Goal: Navigation & Orientation: Find specific page/section

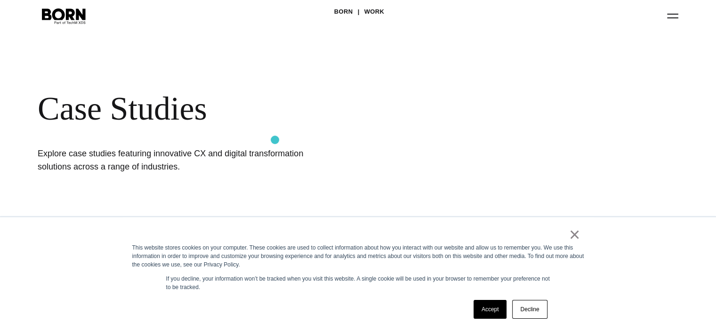
scroll to position [47, 0]
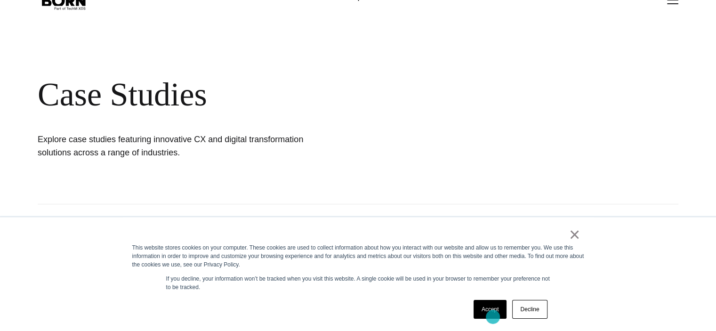
click at [489, 314] on link "Accept" at bounding box center [490, 309] width 33 height 19
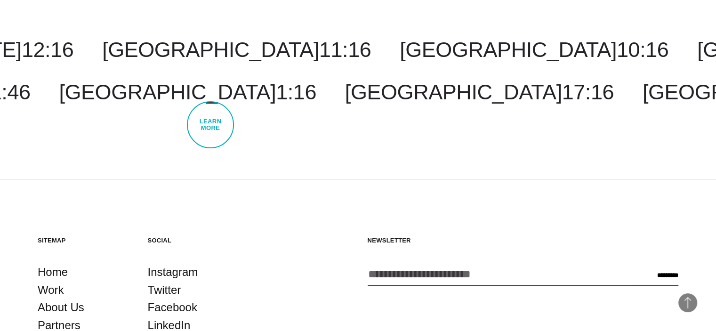
scroll to position [2872, 0]
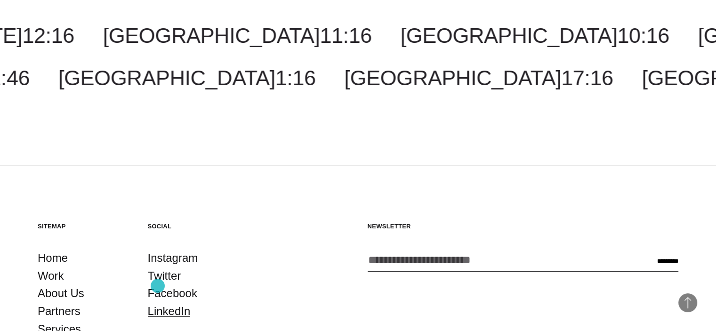
click at [158, 302] on link "LinkedIn" at bounding box center [169, 311] width 43 height 18
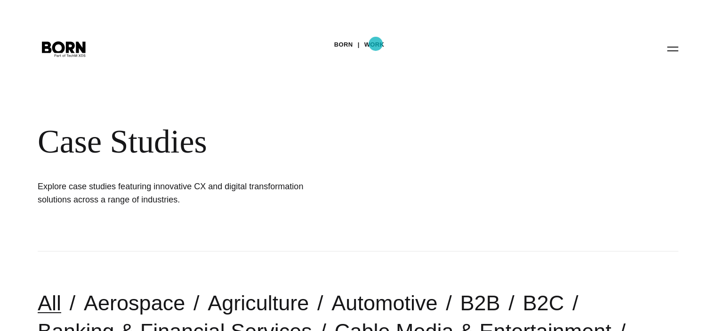
click at [376, 44] on link "Work" at bounding box center [374, 45] width 20 height 14
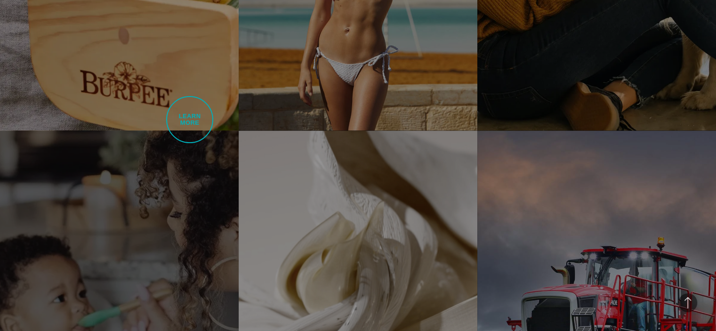
scroll to position [1883, 0]
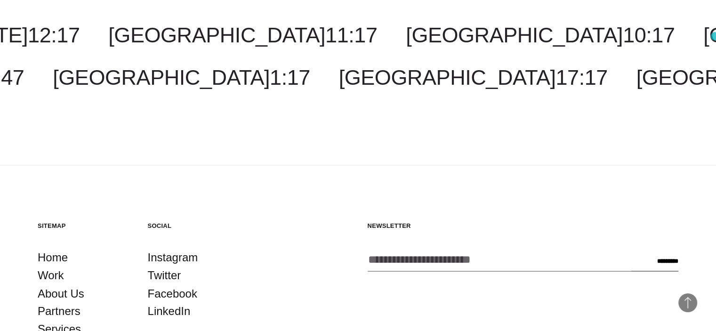
scroll to position [8797, 0]
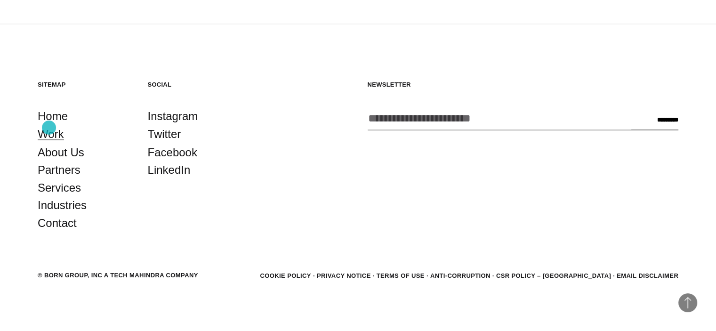
click at [49, 128] on link "Work" at bounding box center [51, 134] width 26 height 18
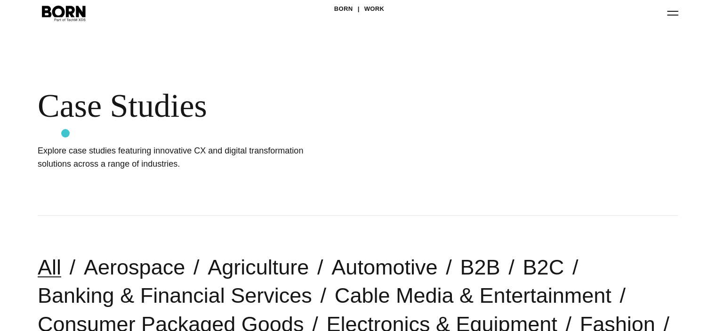
scroll to position [94, 0]
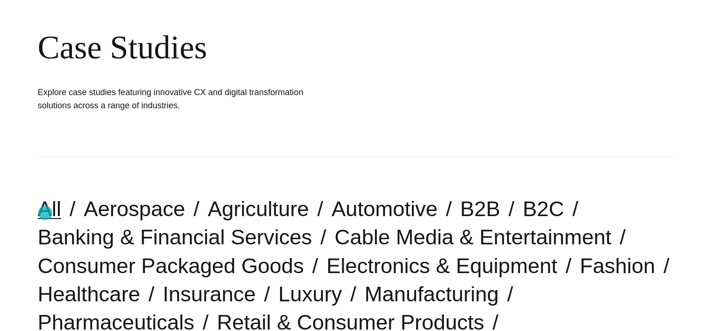
click at [45, 213] on link "All" at bounding box center [50, 209] width 24 height 24
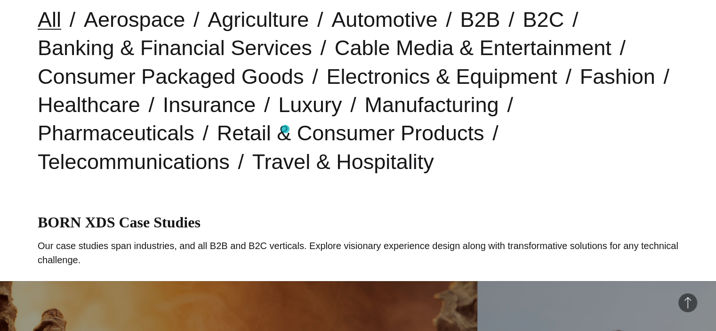
scroll to position [283, 0]
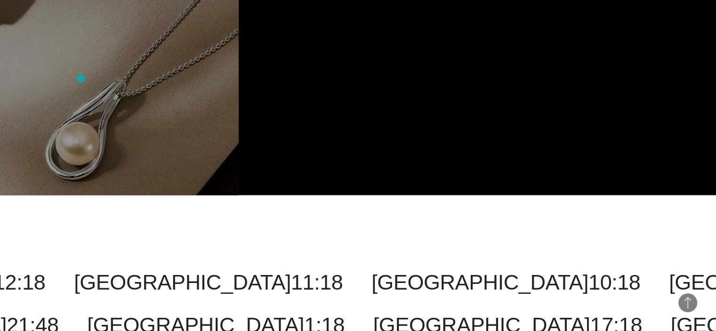
scroll to position [2145, 0]
